Goal: Information Seeking & Learning: Check status

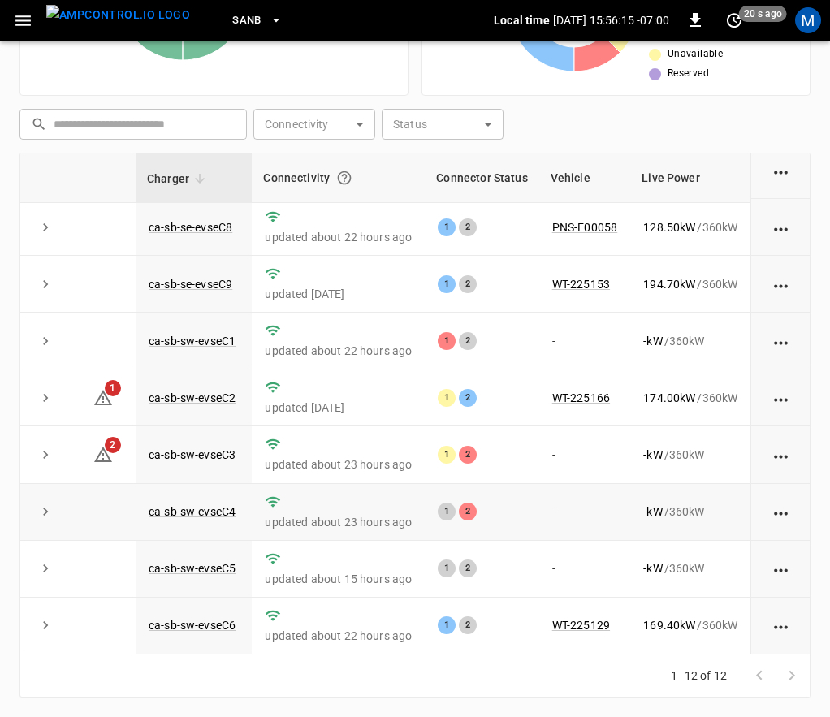
scroll to position [251, 0]
click at [227, 502] on link "ca-sb-sw-evseC4" at bounding box center [191, 511] width 93 height 19
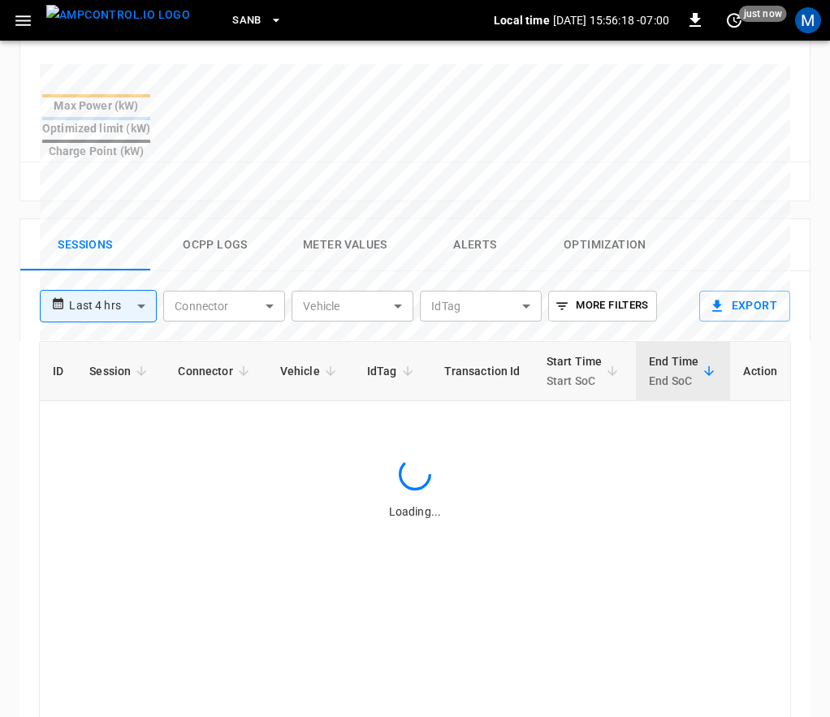
scroll to position [957, 0]
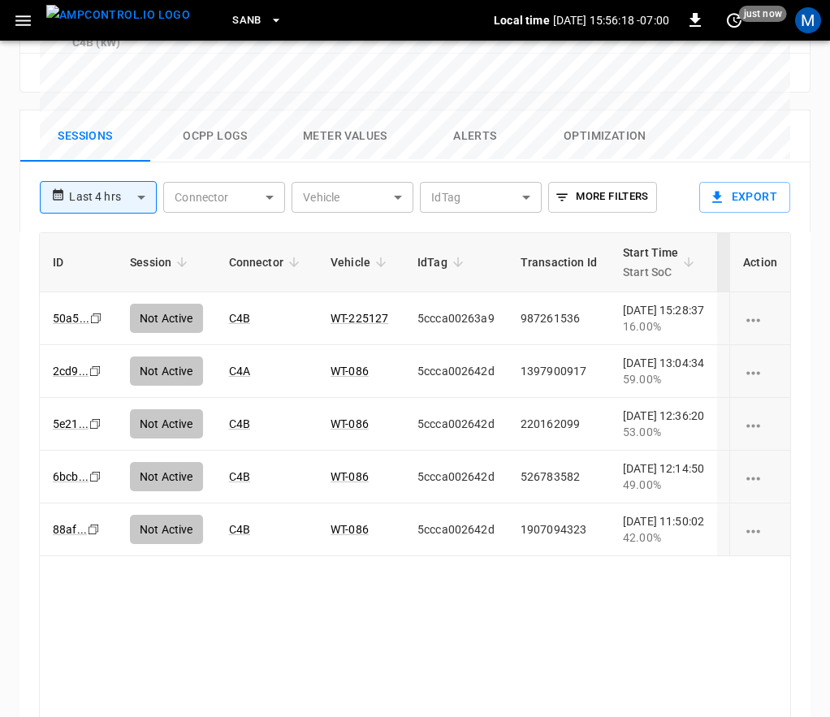
drag, startPoint x: 425, startPoint y: 642, endPoint x: 555, endPoint y: 646, distance: 130.8
click at [555, 646] on div "ID Session Connector Vehicle IdTag Transaction Id Start Time Start SoC End Time…" at bounding box center [415, 483] width 752 height 502
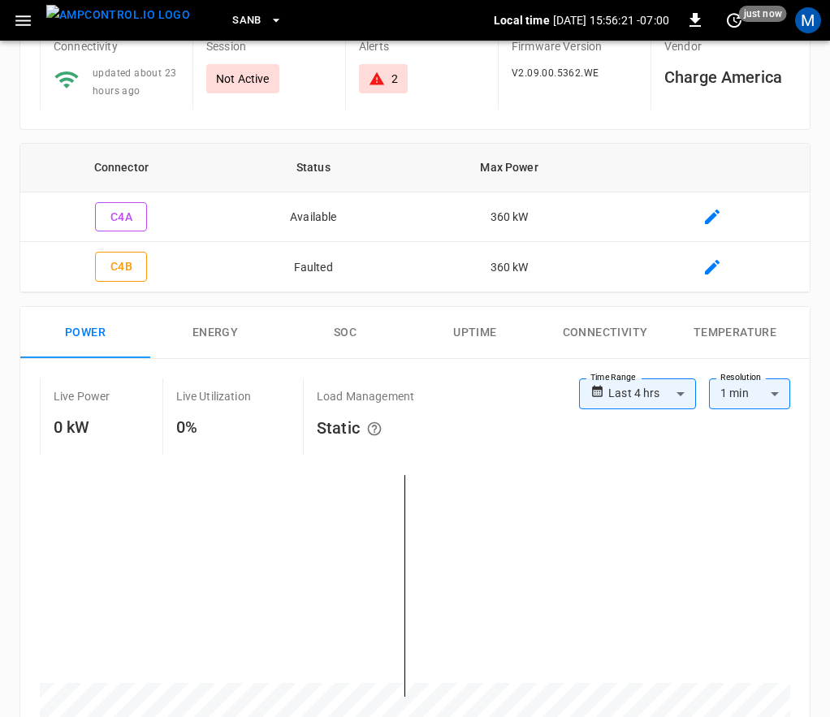
scroll to position [0, 0]
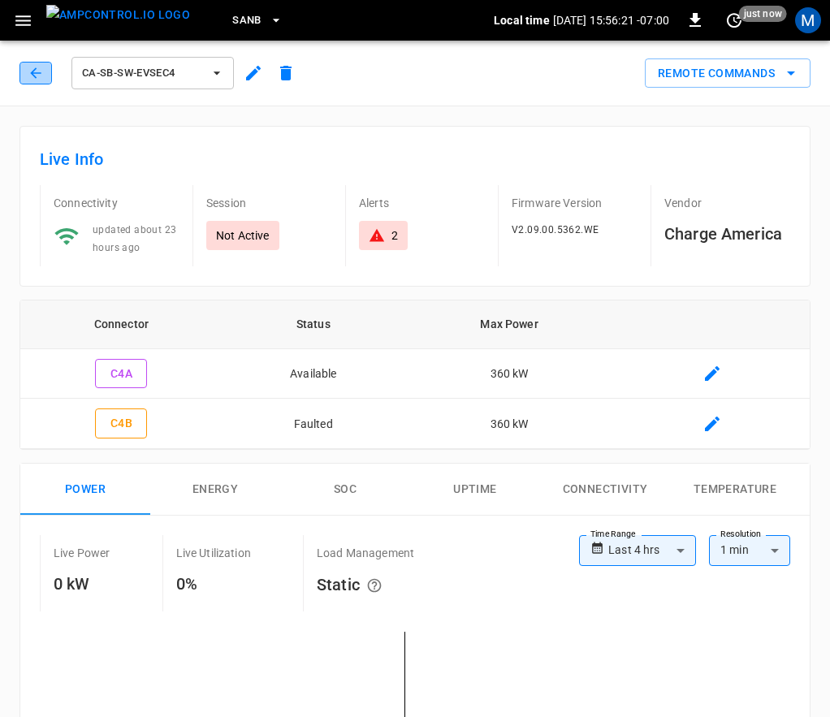
click at [41, 69] on icon "button" at bounding box center [36, 73] width 16 height 16
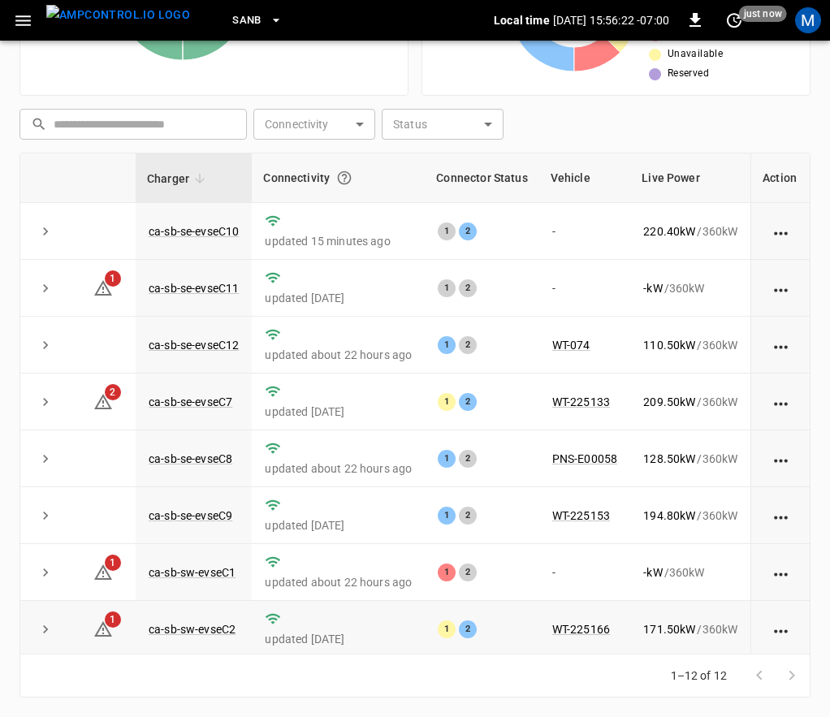
scroll to position [251, 0]
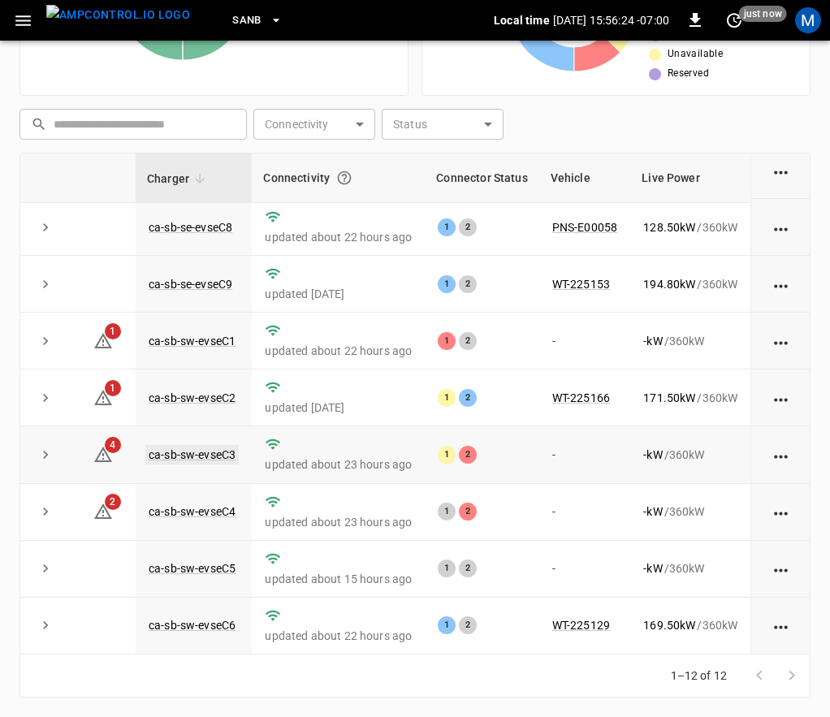
click at [189, 445] on link "ca-sb-sw-evseC3" at bounding box center [191, 454] width 93 height 19
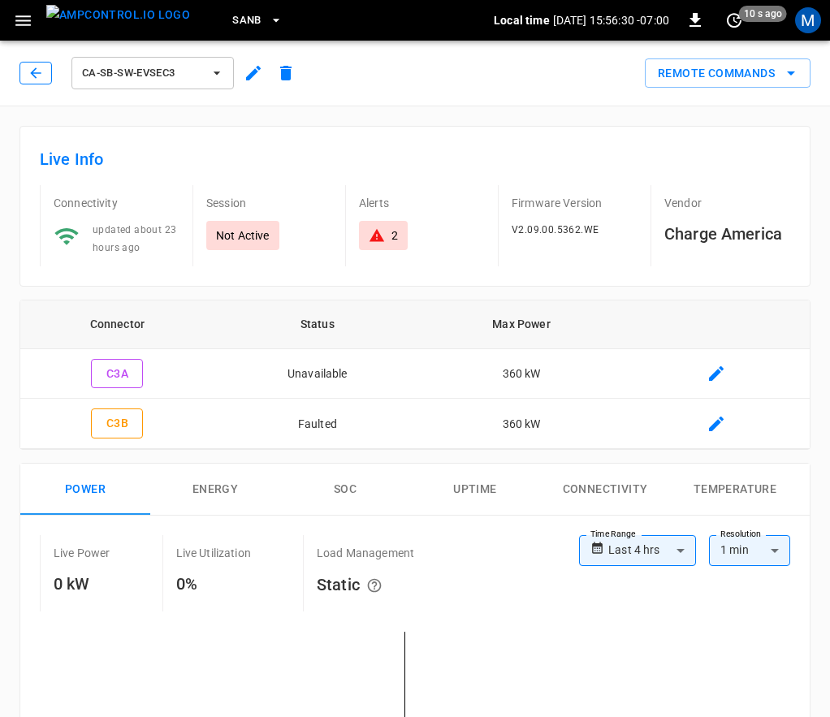
click at [28, 69] on icon "button" at bounding box center [36, 73] width 16 height 16
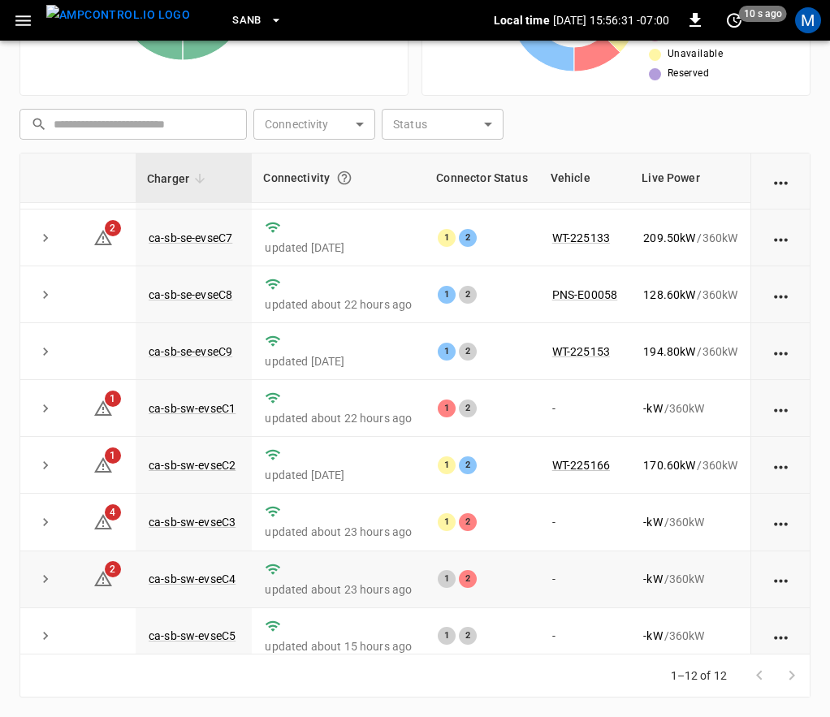
scroll to position [251, 0]
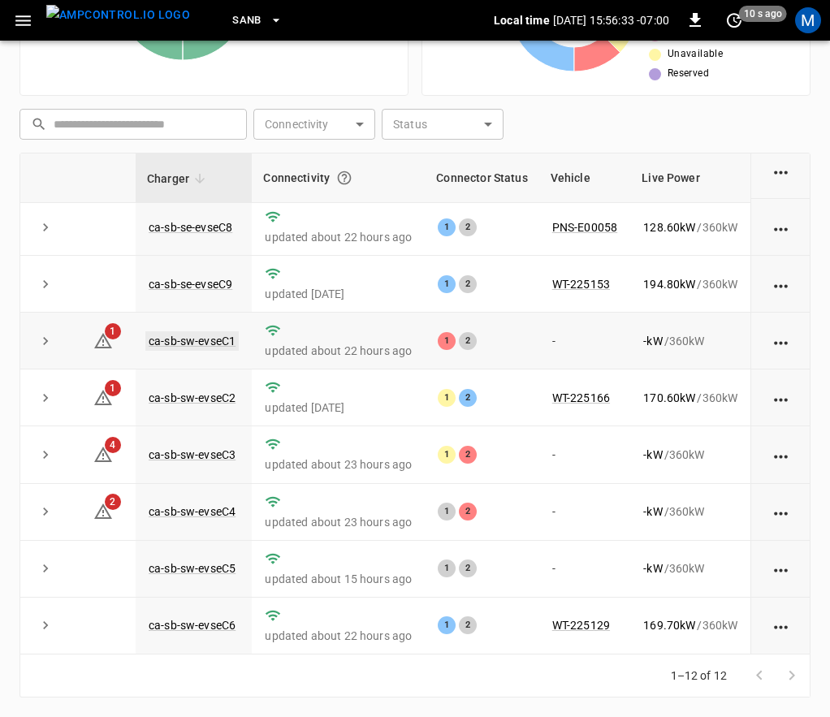
click at [222, 331] on link "ca-sb-sw-evseC1" at bounding box center [191, 340] width 93 height 19
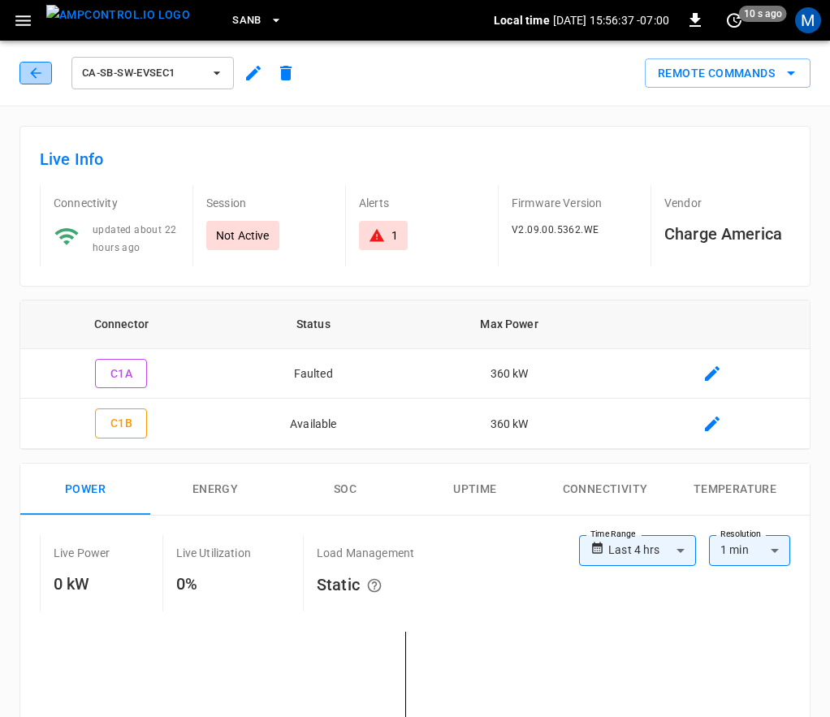
click at [24, 67] on button "button" at bounding box center [35, 73] width 32 height 23
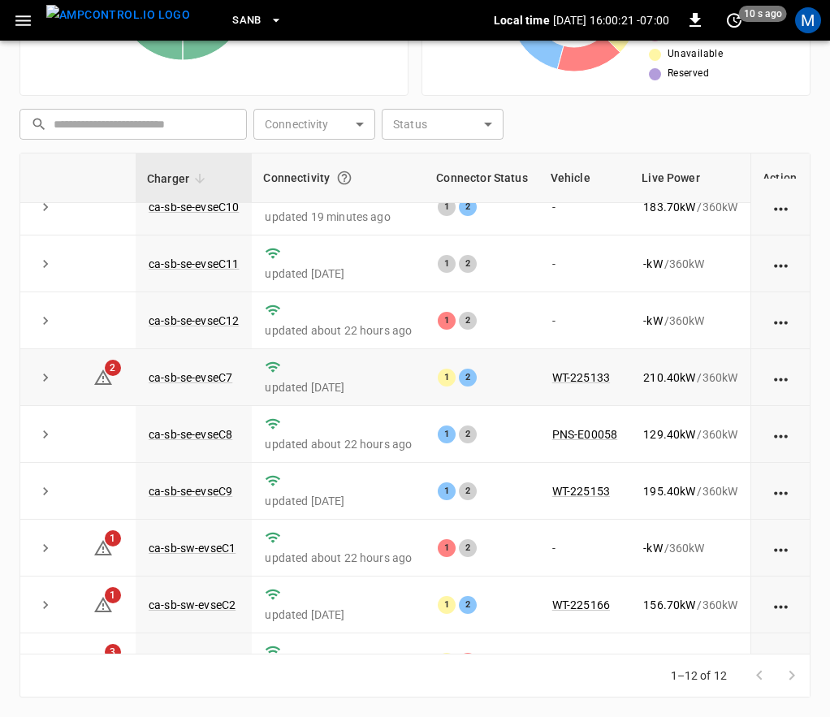
scroll to position [7, 0]
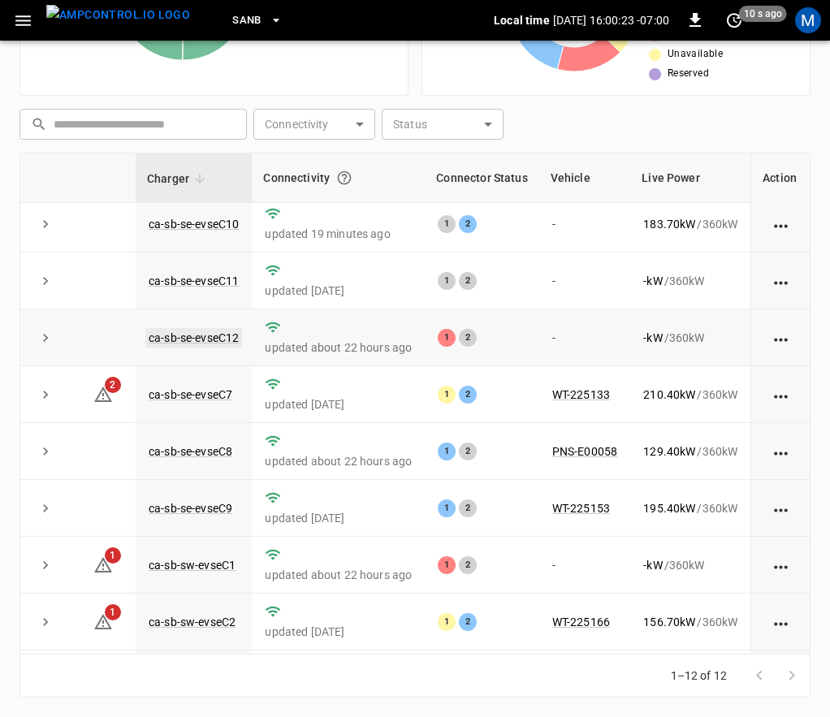
click at [210, 336] on link "ca-sb-se-evseC12" at bounding box center [193, 337] width 97 height 19
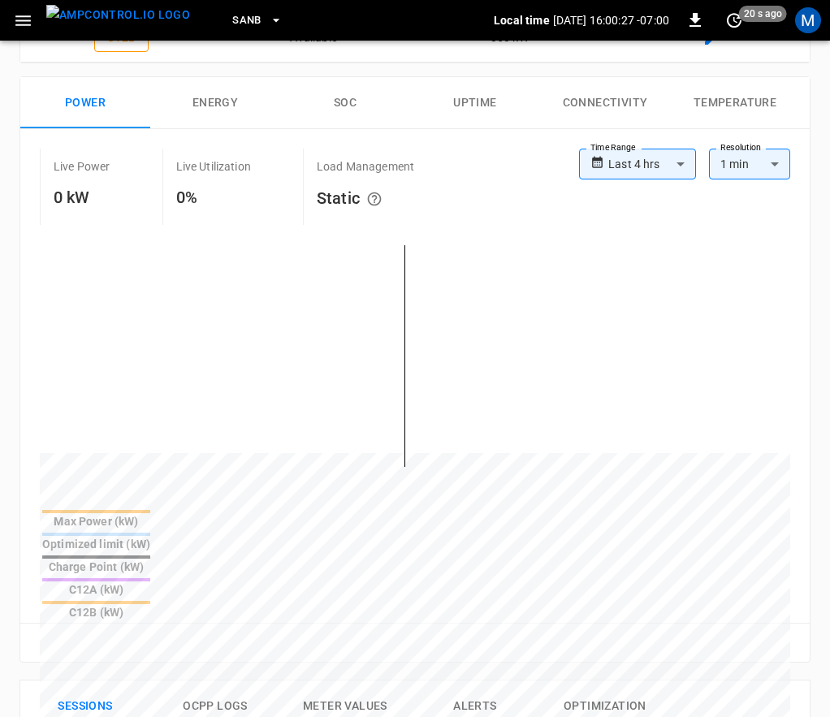
scroll to position [1, 0]
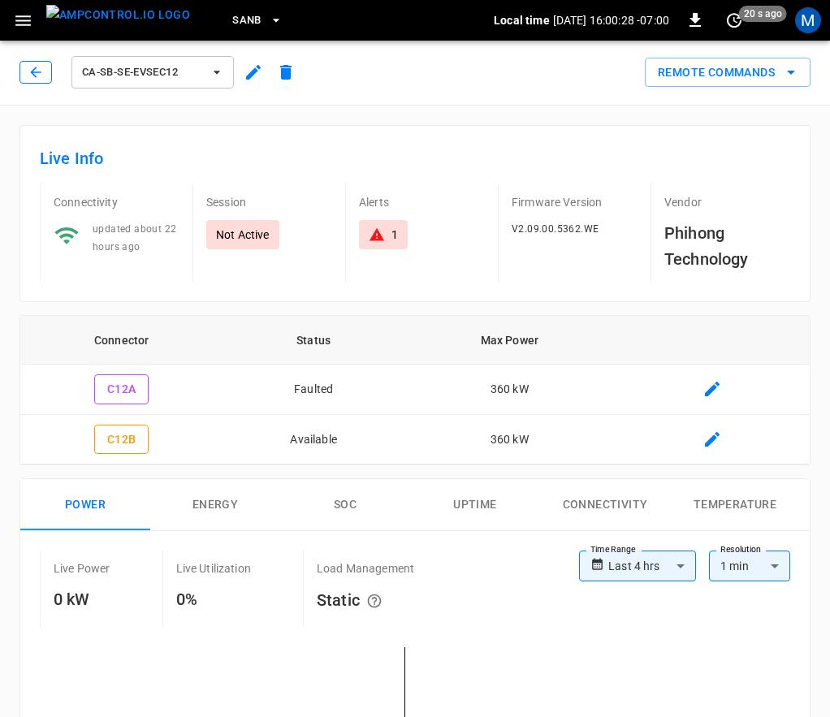
click at [39, 67] on icon "button" at bounding box center [36, 72] width 16 height 16
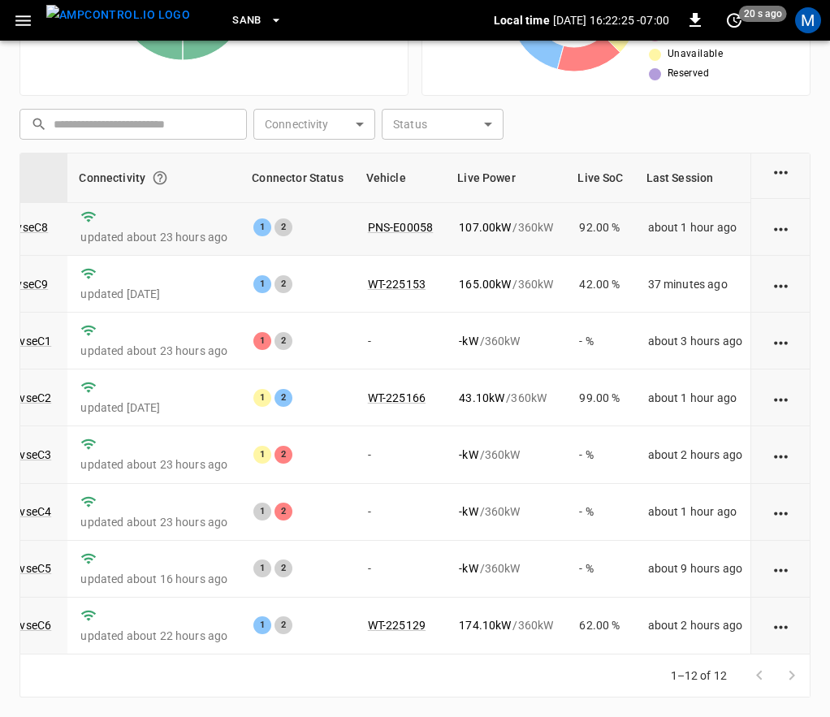
scroll to position [0, 184]
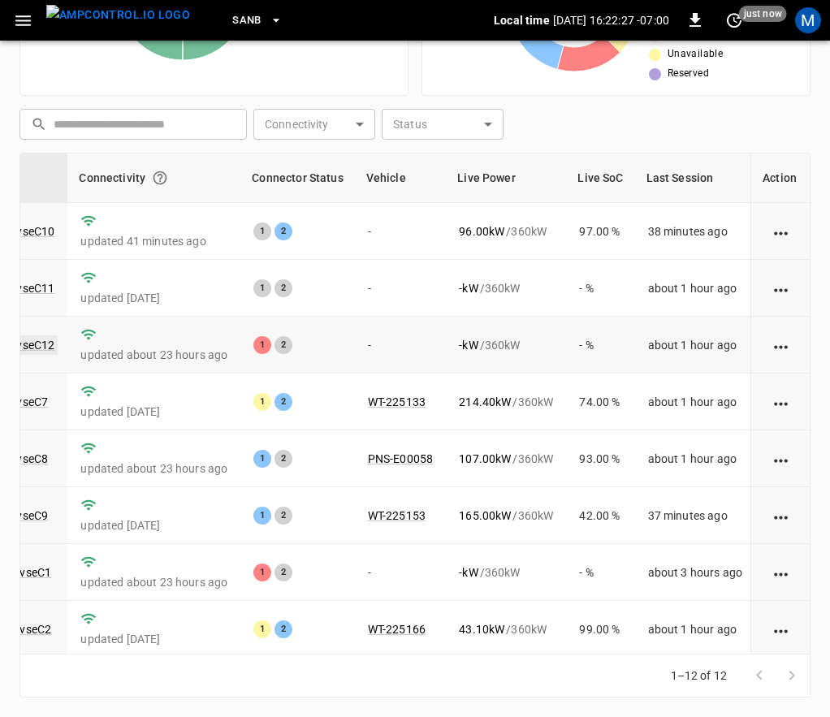
click at [39, 337] on link "ca-sb-se-evseC12" at bounding box center [9, 344] width 97 height 19
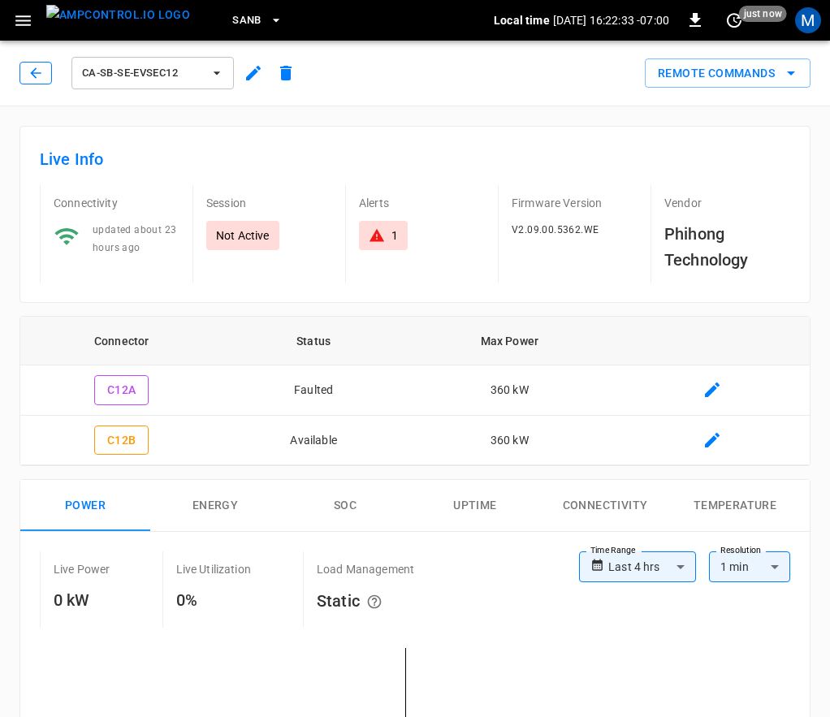
click at [28, 74] on icon "button" at bounding box center [36, 73] width 16 height 16
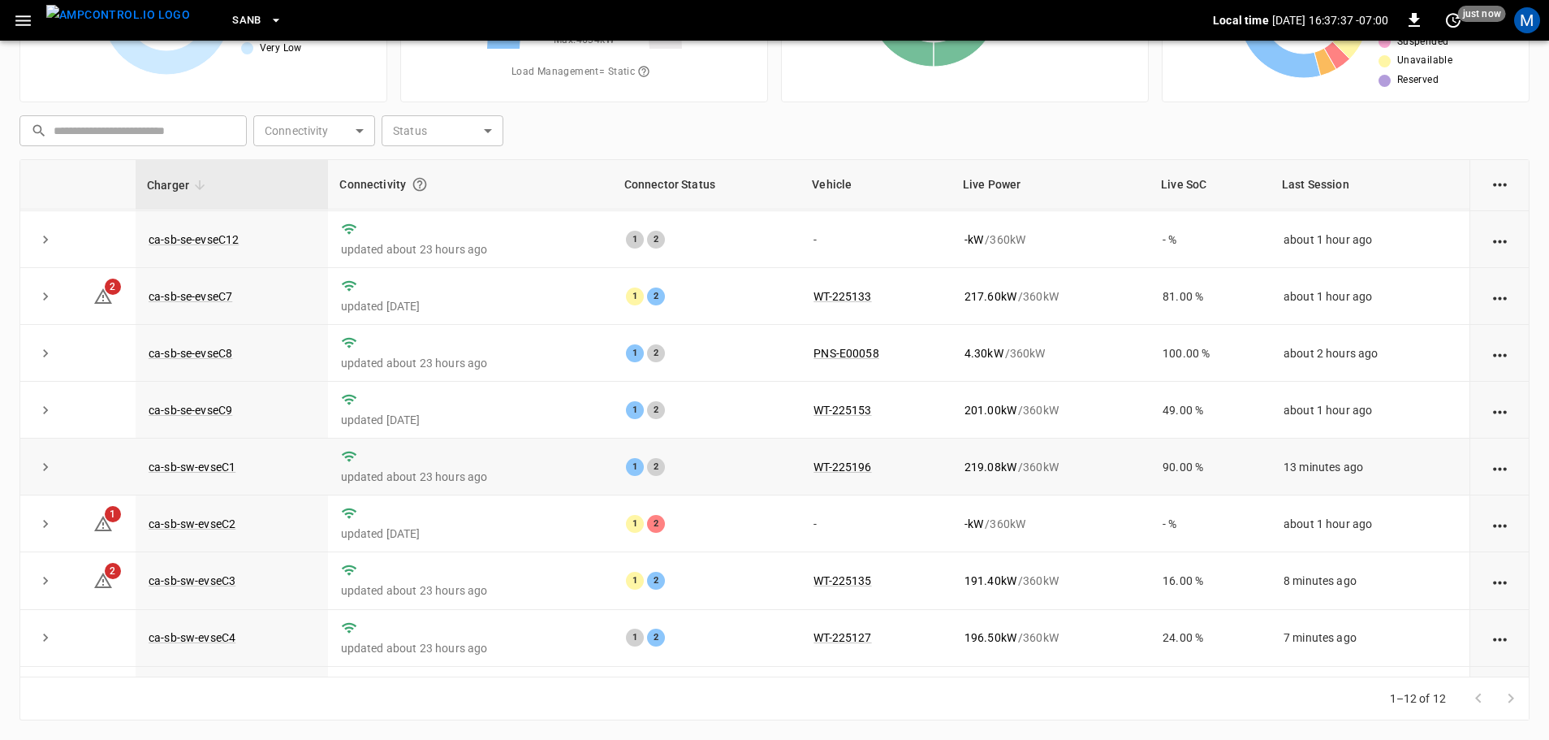
scroll to position [225, 0]
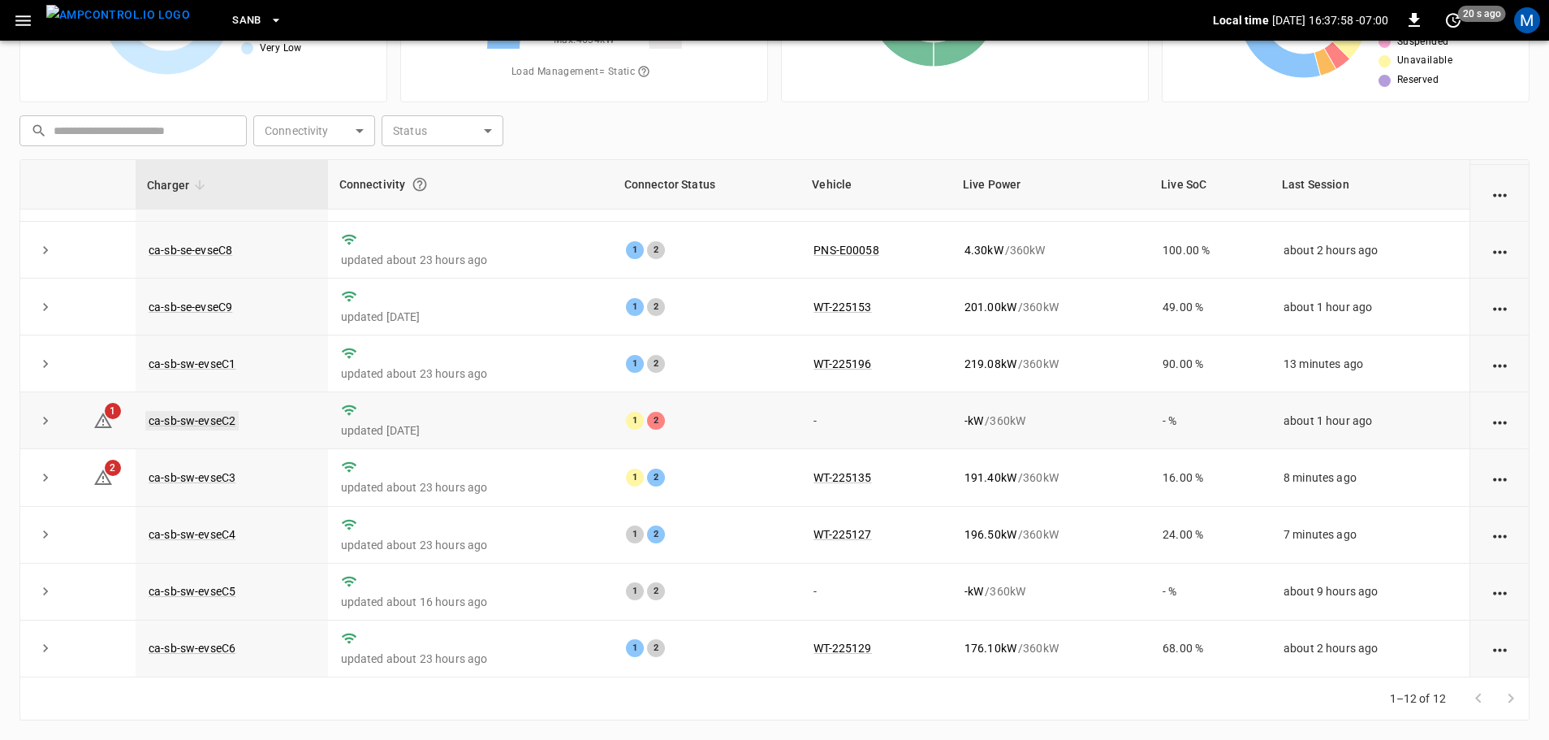
click at [183, 416] on link "ca-sb-sw-evseC2" at bounding box center [191, 420] width 93 height 19
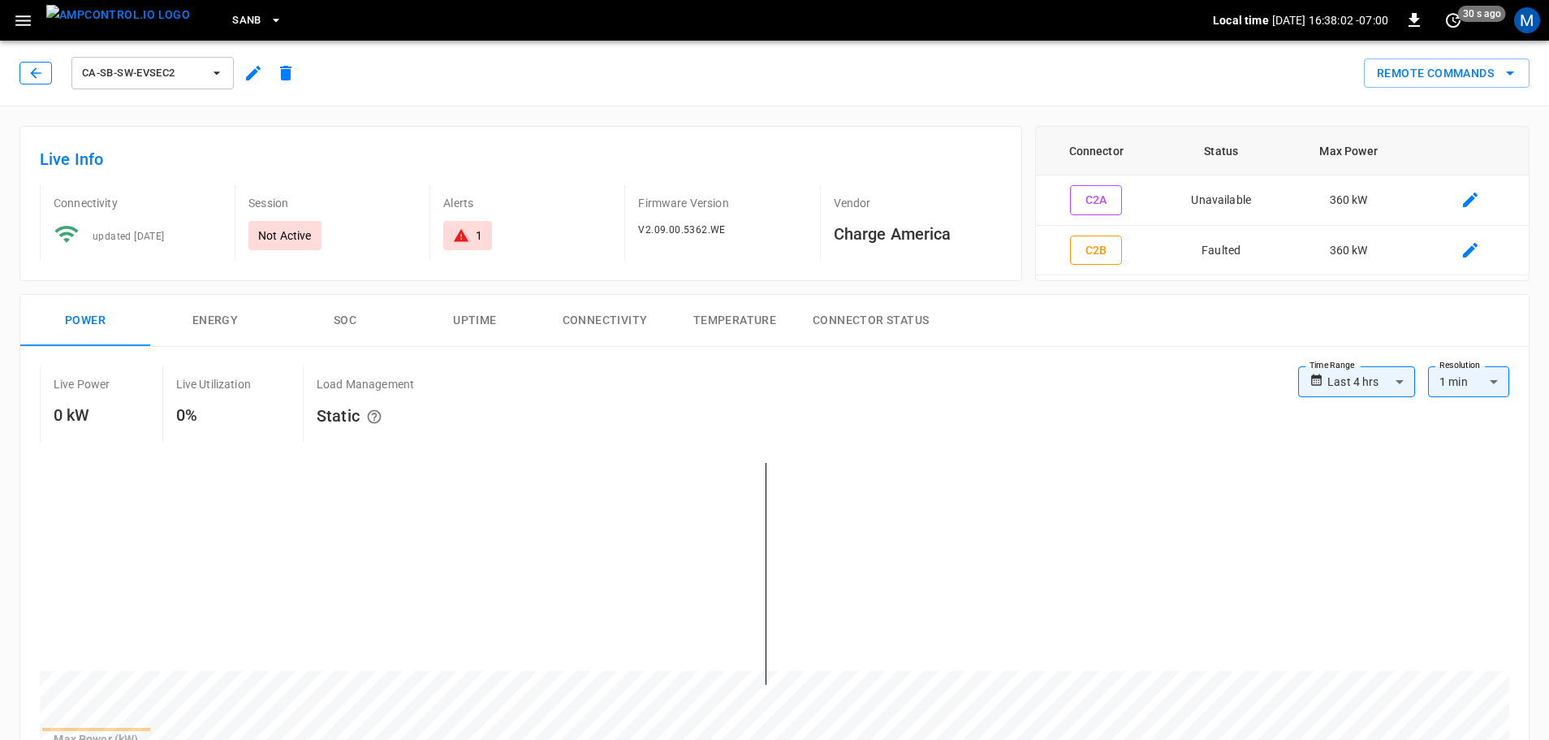
click at [32, 78] on icon "button" at bounding box center [36, 73] width 16 height 16
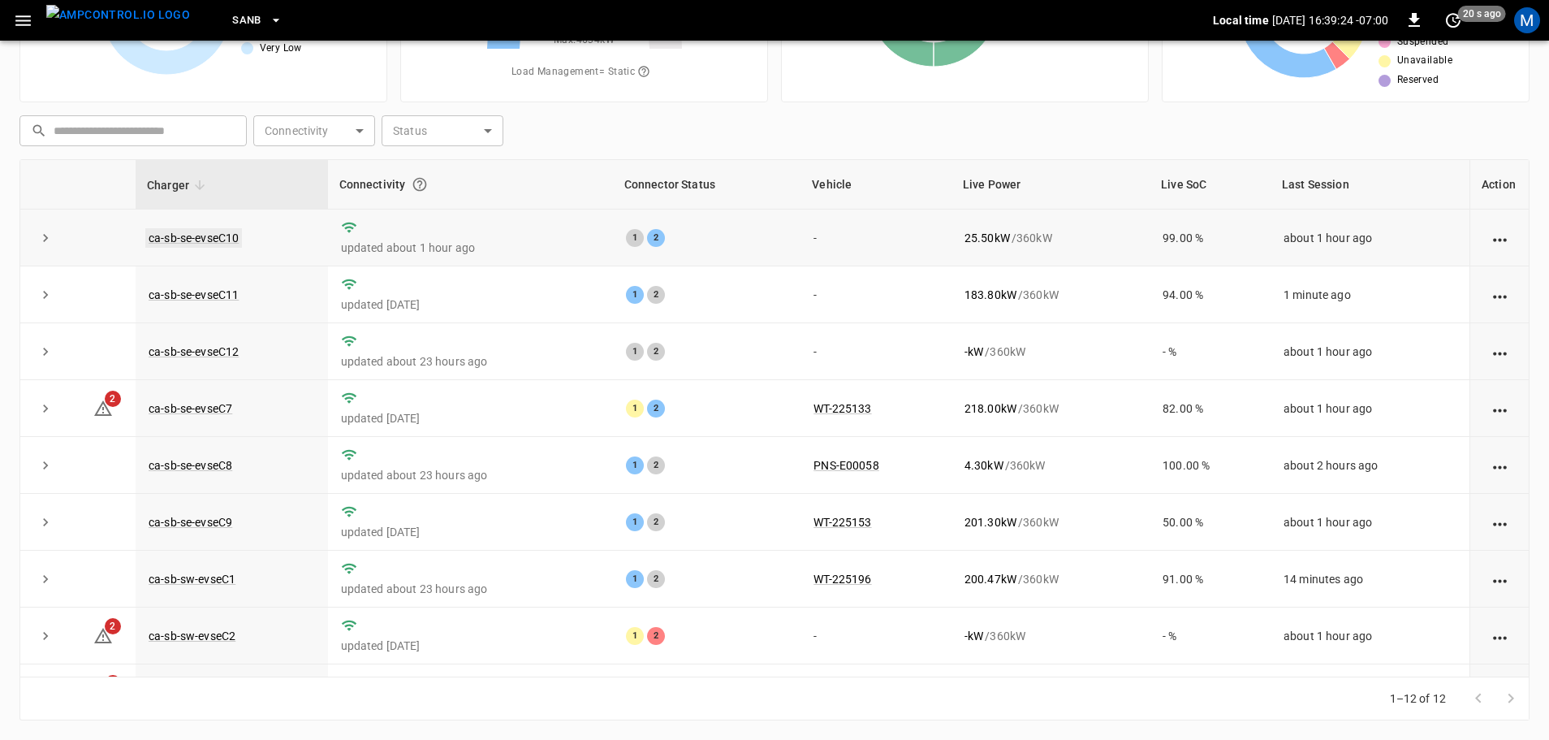
click at [239, 238] on link "ca-sb-se-evseC10" at bounding box center [193, 237] width 97 height 19
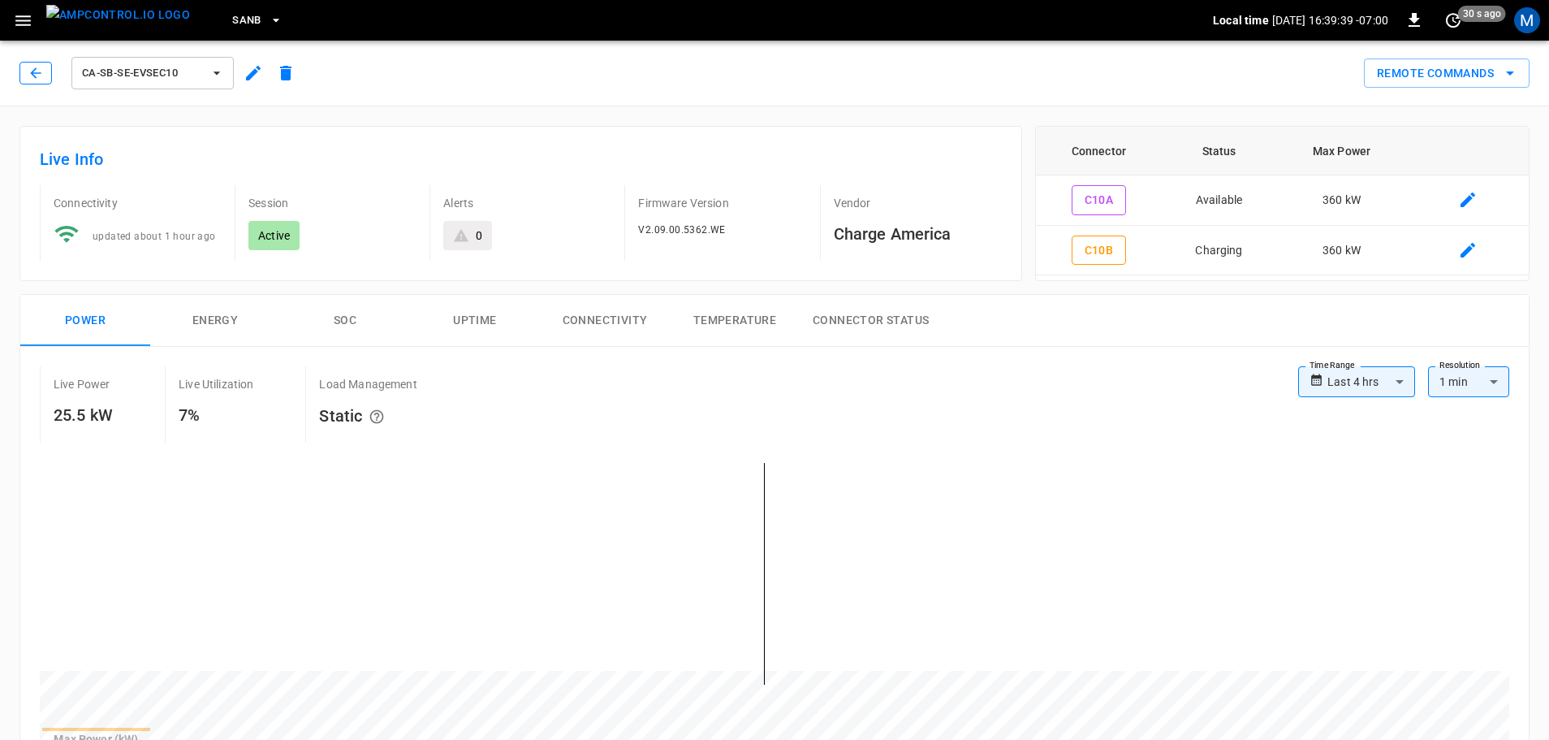
click at [34, 69] on icon "button" at bounding box center [36, 73] width 16 height 16
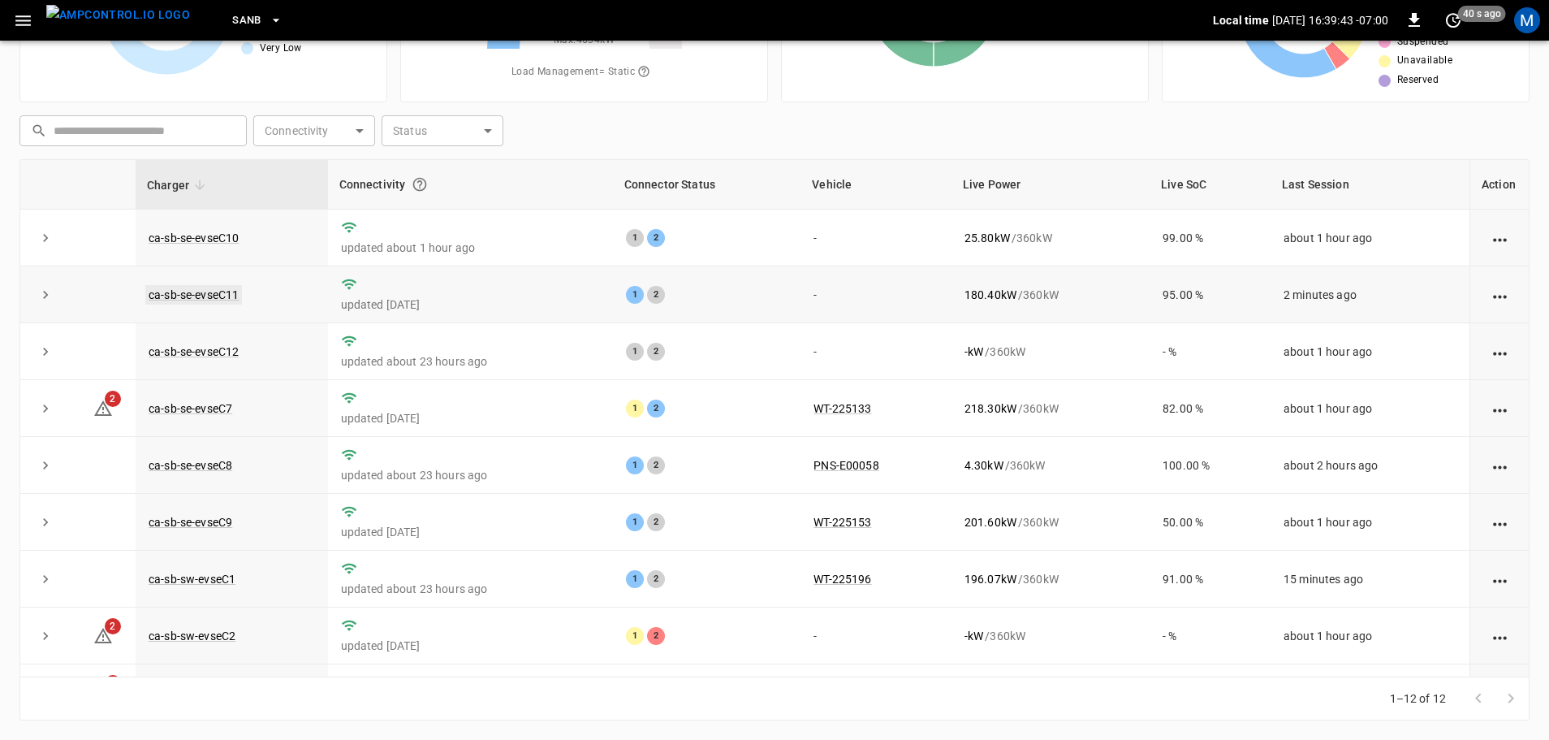
click at [234, 297] on link "ca-sb-se-evseC11" at bounding box center [193, 294] width 97 height 19
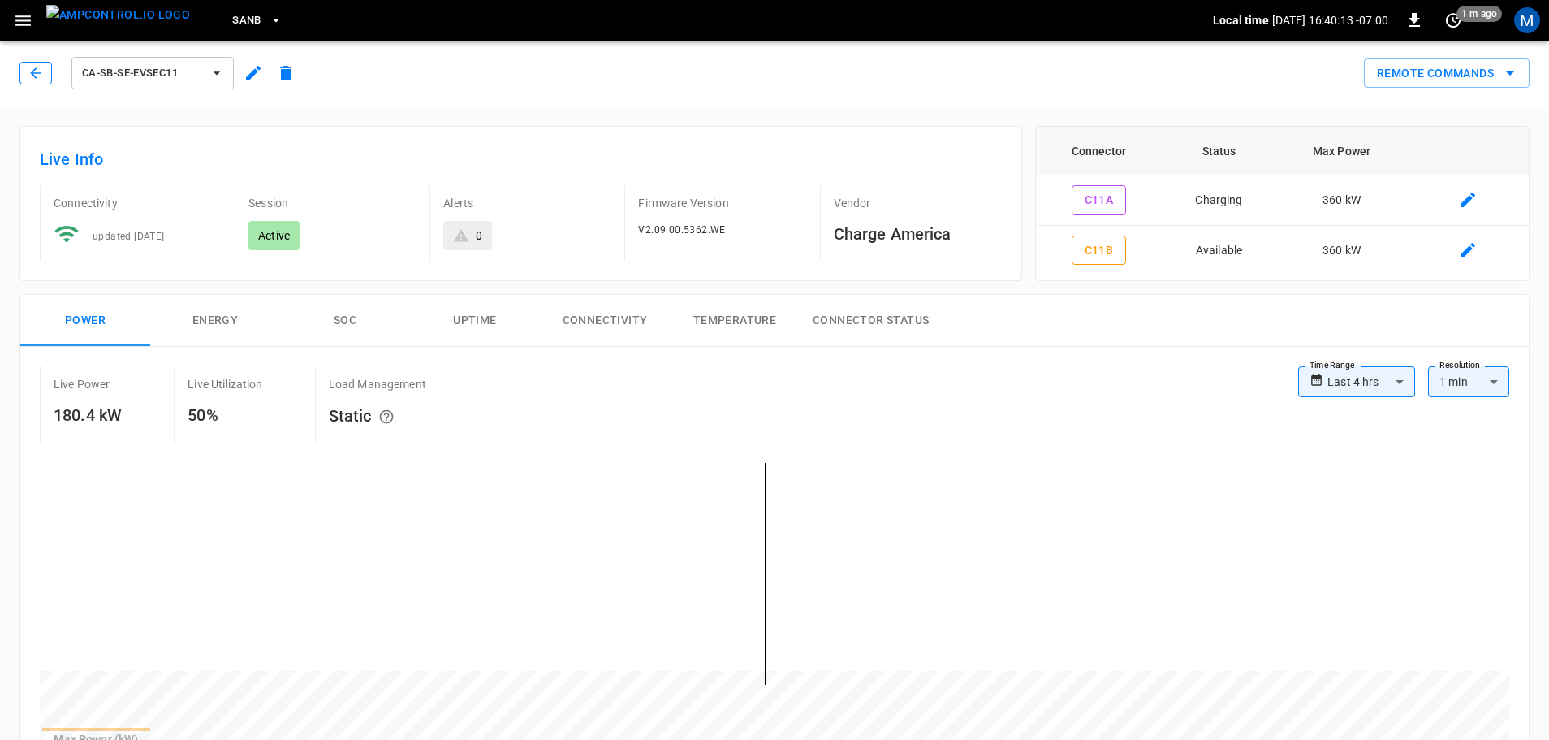
click at [42, 80] on icon "button" at bounding box center [36, 73] width 16 height 16
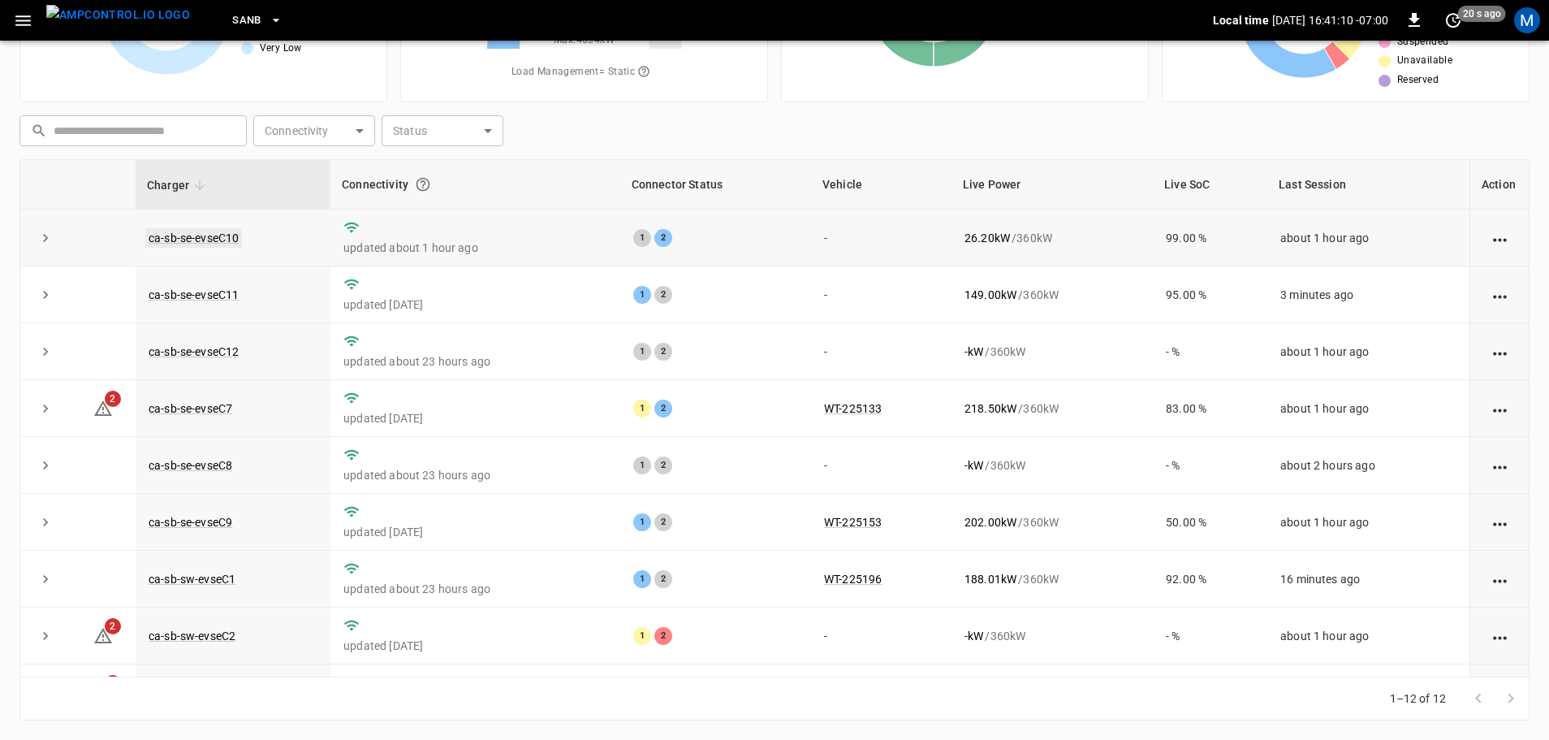
click at [197, 236] on link "ca-sb-se-evseC10" at bounding box center [193, 237] width 97 height 19
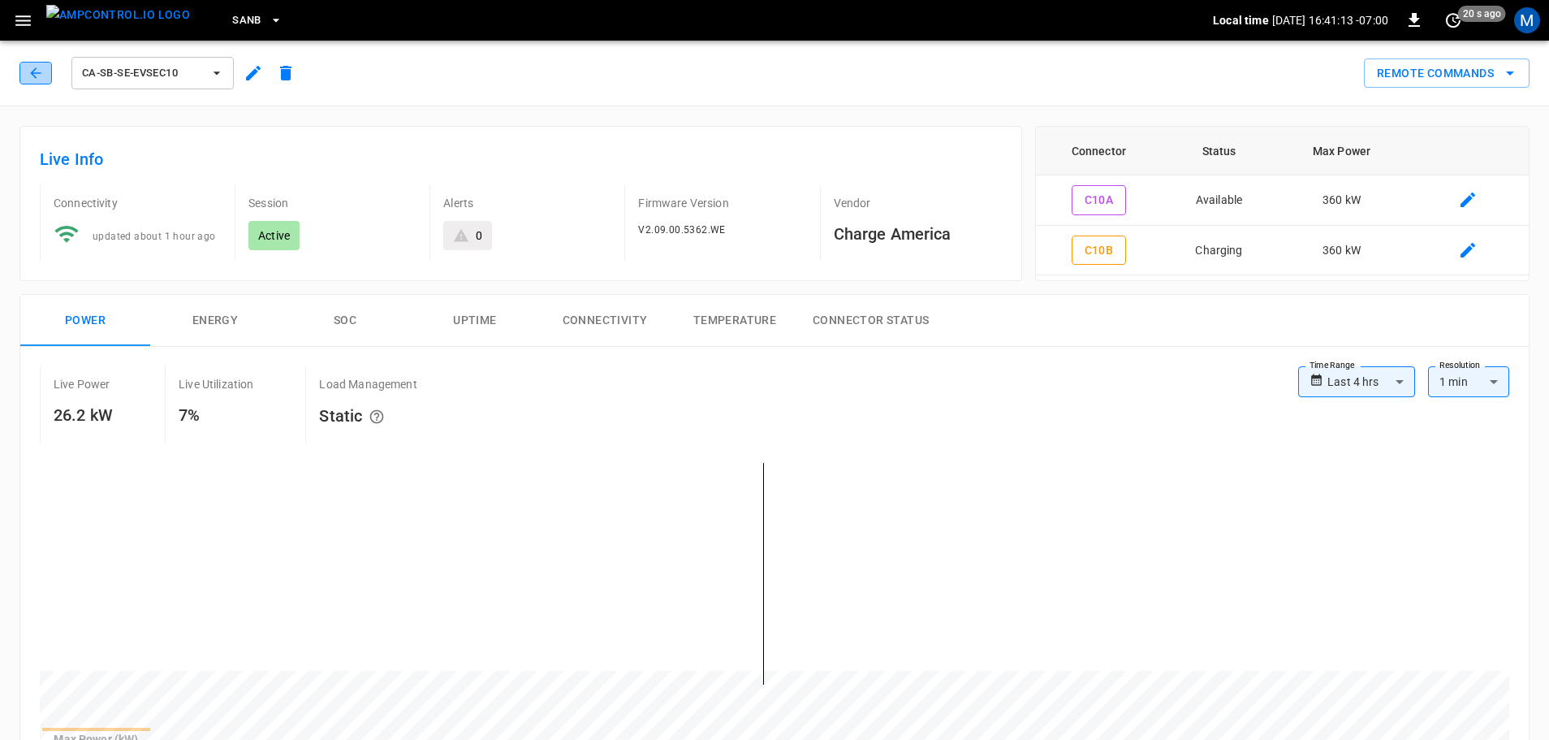
click at [38, 66] on icon "button" at bounding box center [36, 73] width 16 height 16
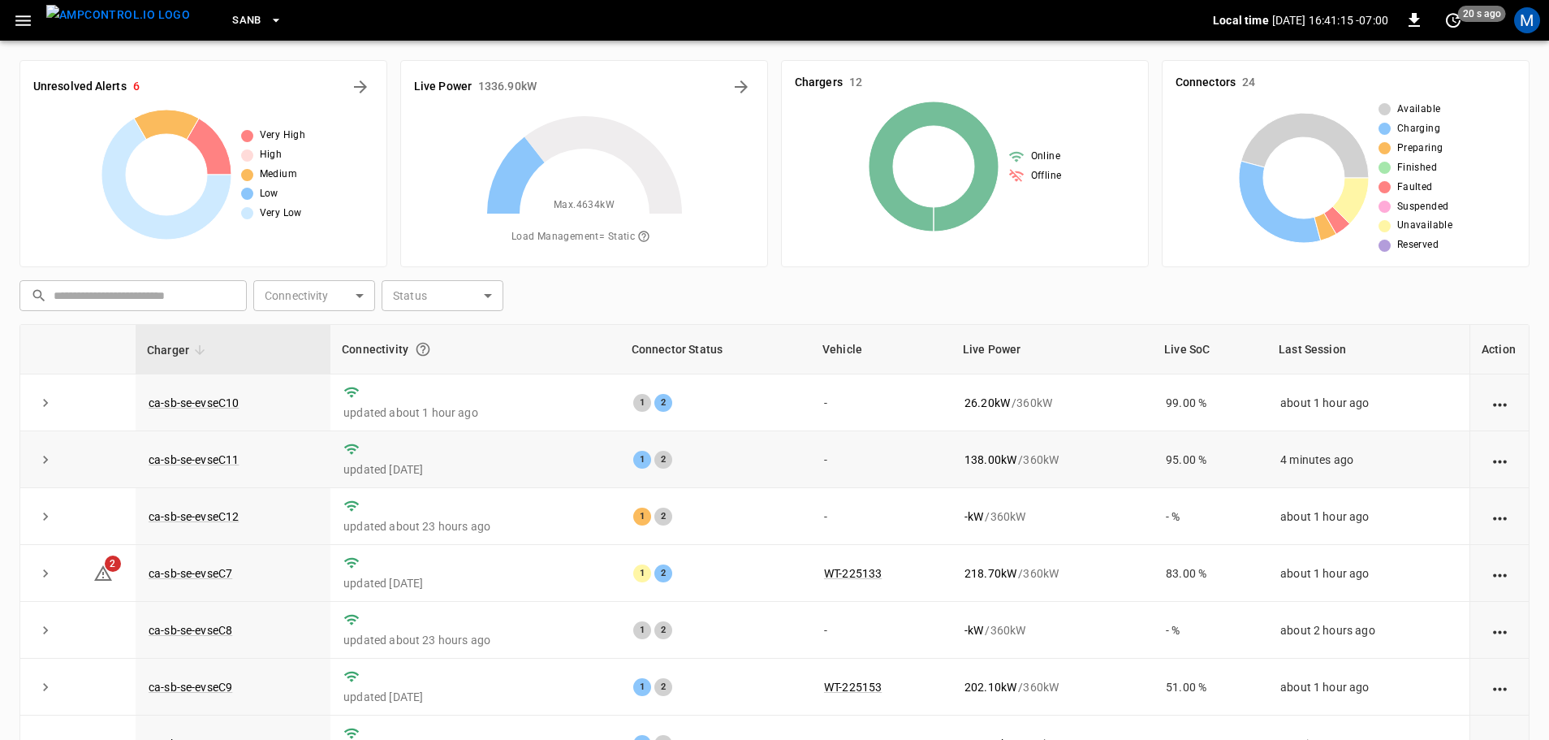
scroll to position [165, 0]
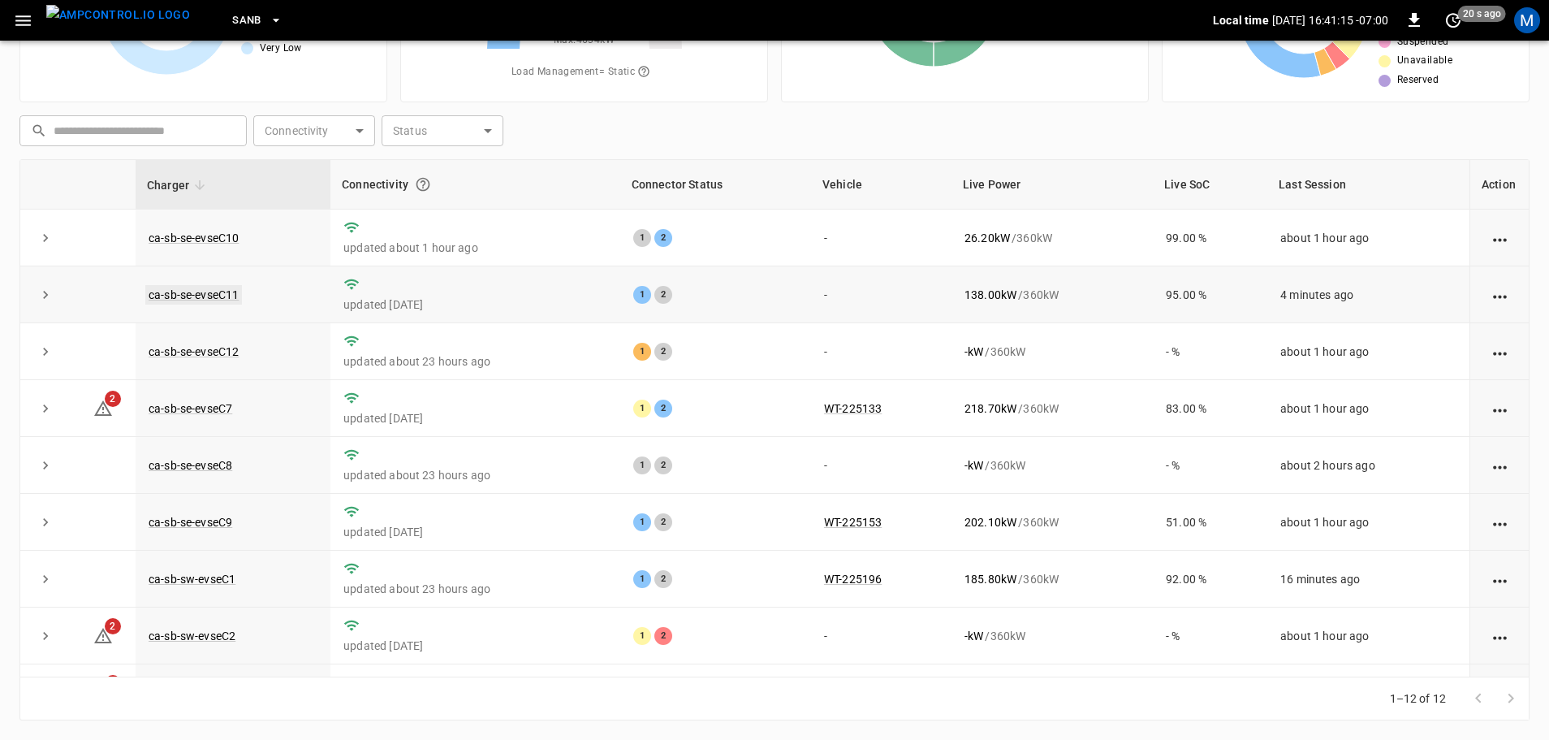
click at [231, 293] on link "ca-sb-se-evseC11" at bounding box center [193, 294] width 97 height 19
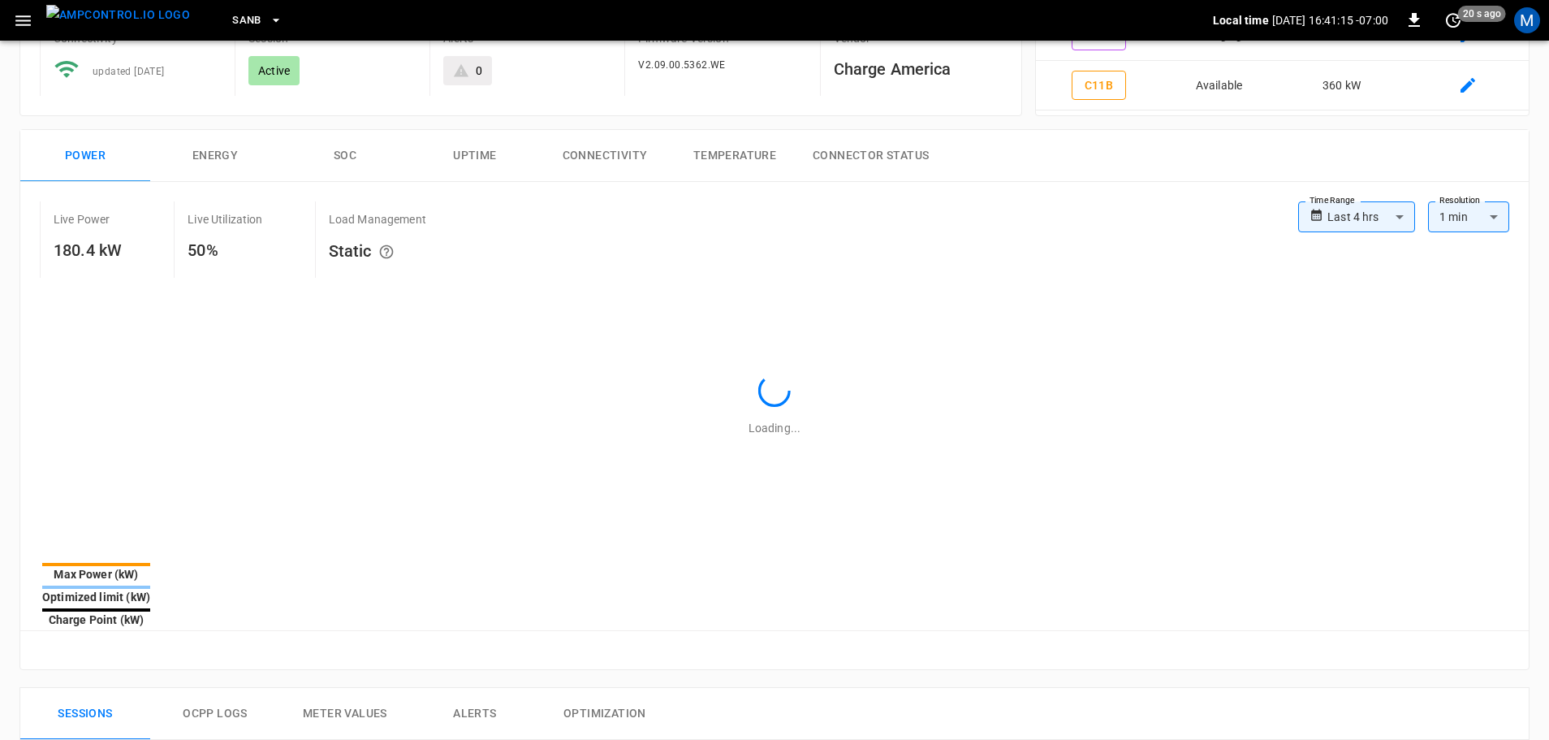
type input "**********"
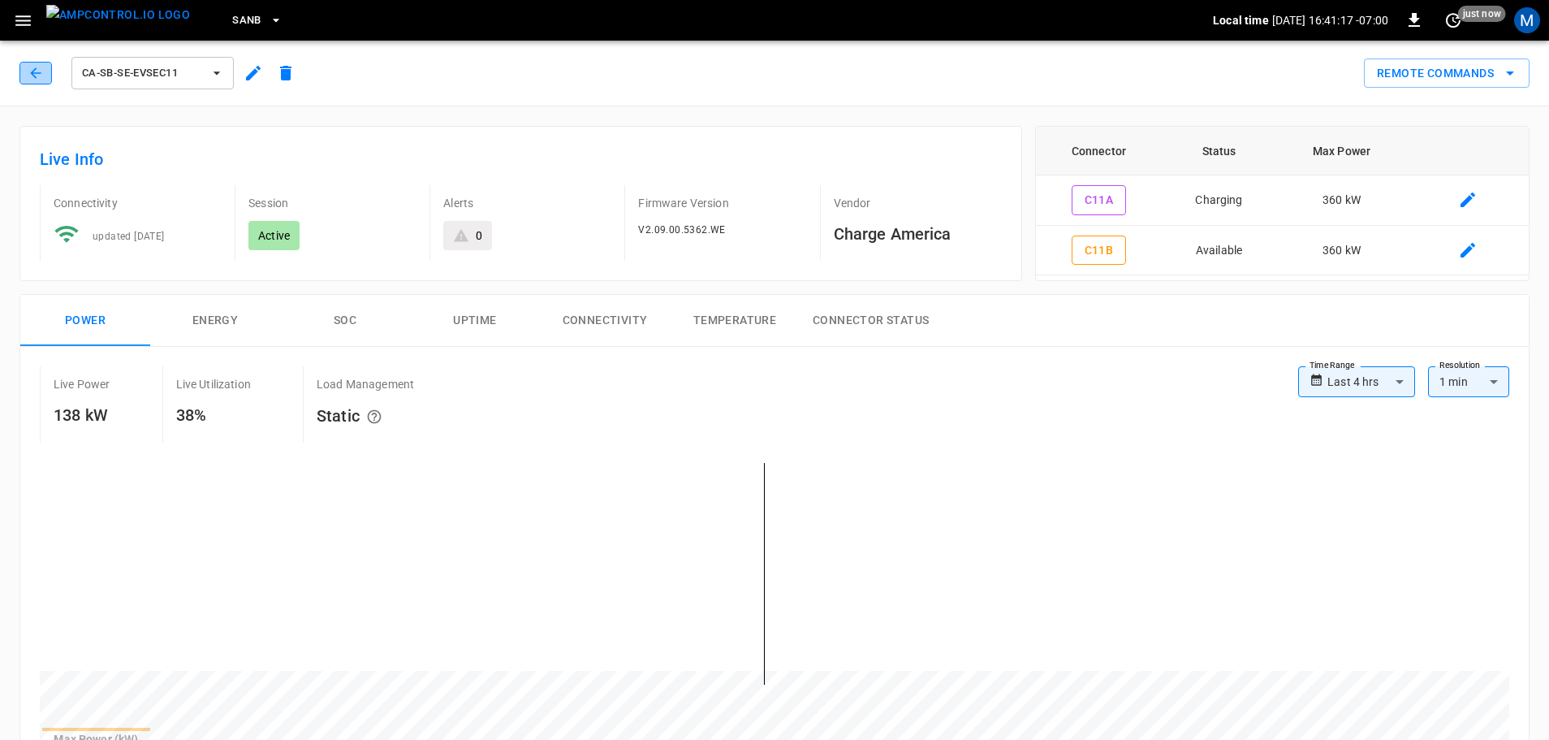
click at [27, 66] on button "button" at bounding box center [35, 73] width 32 height 23
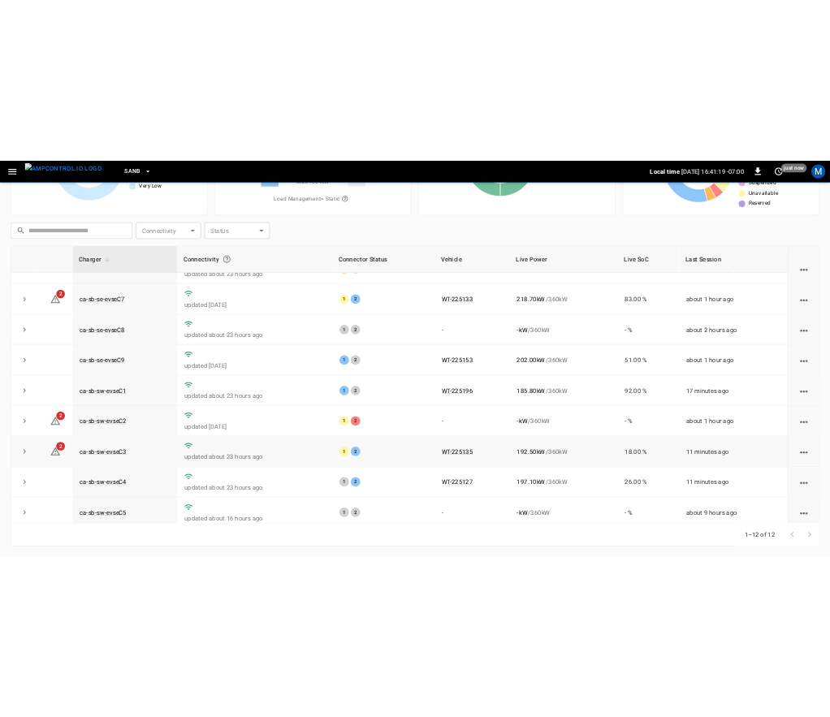
scroll to position [225, 0]
